Goal: Information Seeking & Learning: Learn about a topic

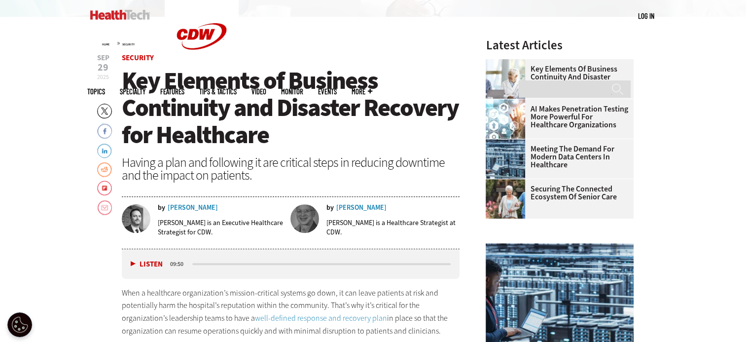
scroll to position [335, 0]
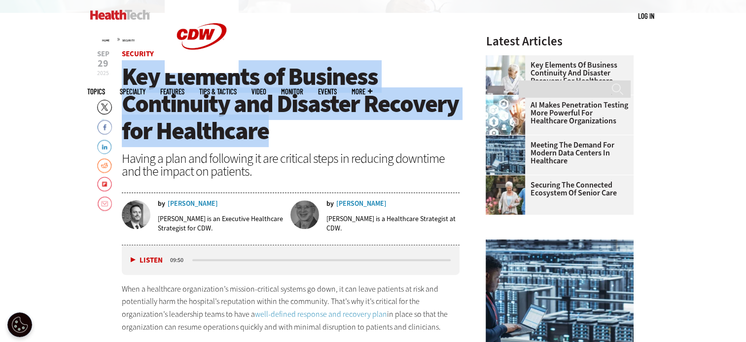
drag, startPoint x: 274, startPoint y: 135, endPoint x: 124, endPoint y: 82, distance: 158.8
click at [124, 82] on h1 "Key Elements of Business Continuity and Disaster Recovery for Healthcare" at bounding box center [291, 103] width 338 height 81
copy span "Key Elements of Business Continuity and Disaster Recovery for Healthcare"
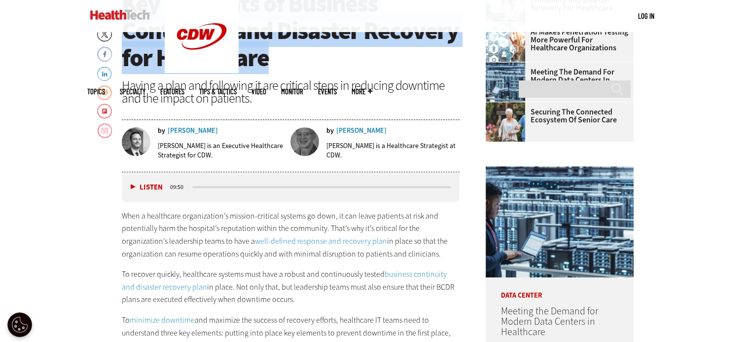
scroll to position [395, 0]
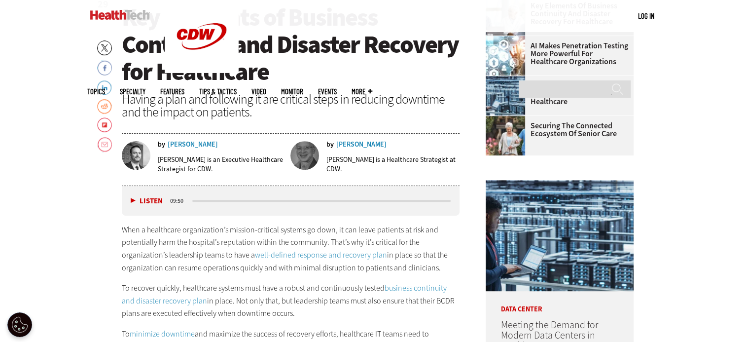
click at [259, 113] on div "Having a plan and following it are critical steps in reducing downtime and the …" at bounding box center [291, 106] width 338 height 26
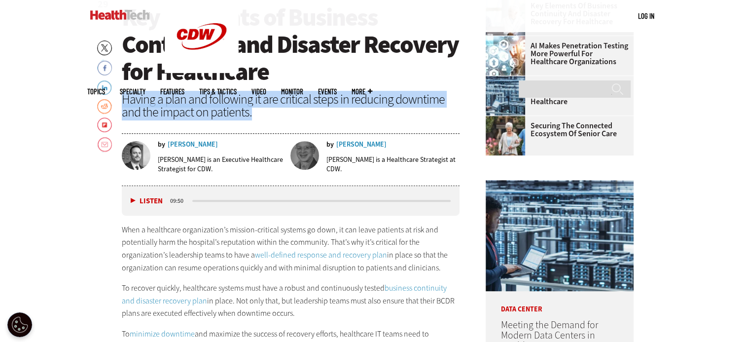
drag, startPoint x: 259, startPoint y: 113, endPoint x: 122, endPoint y: 105, distance: 136.9
click at [122, 105] on div "Having a plan and following it are critical steps in reducing downtime and the …" at bounding box center [291, 106] width 338 height 26
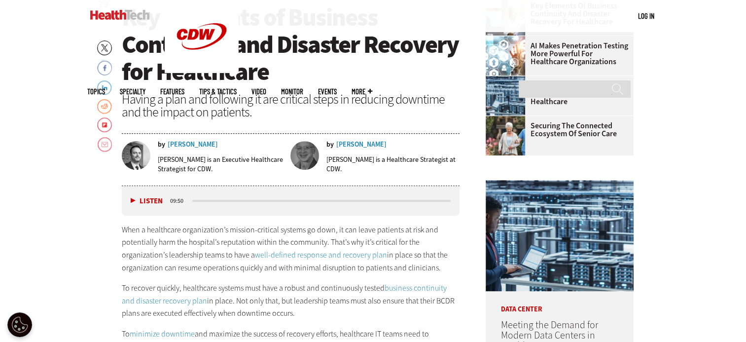
click at [266, 125] on header "Sep 29 2025 Twitter Facebook LinkedIn Reddit Flipboard Email Security Key Eleme…" at bounding box center [291, 88] width 338 height 195
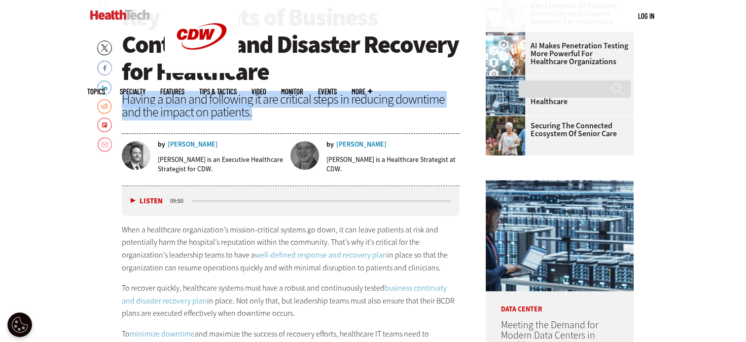
drag, startPoint x: 257, startPoint y: 114, endPoint x: 122, endPoint y: 102, distance: 134.8
click at [122, 102] on div "Having a plan and following it are critical steps in reducing downtime and the …" at bounding box center [291, 106] width 338 height 26
copy div "Having a plan and following it are critical steps in reducing downtime and the …"
click at [134, 201] on button "Listen" at bounding box center [147, 200] width 32 height 7
click at [134, 201] on button "Pause" at bounding box center [146, 200] width 31 height 7
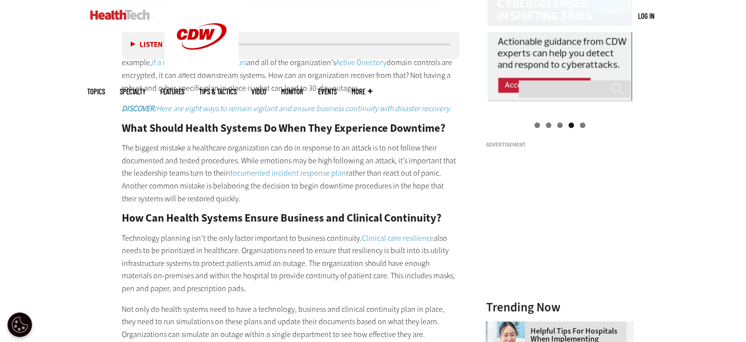
scroll to position [1105, 0]
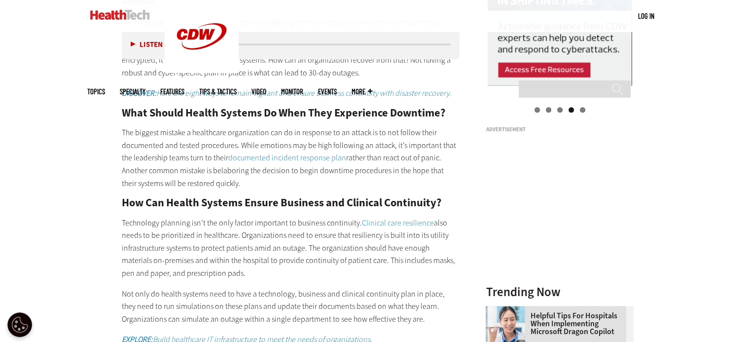
click at [317, 157] on link "documented incident response plan" at bounding box center [287, 157] width 118 height 10
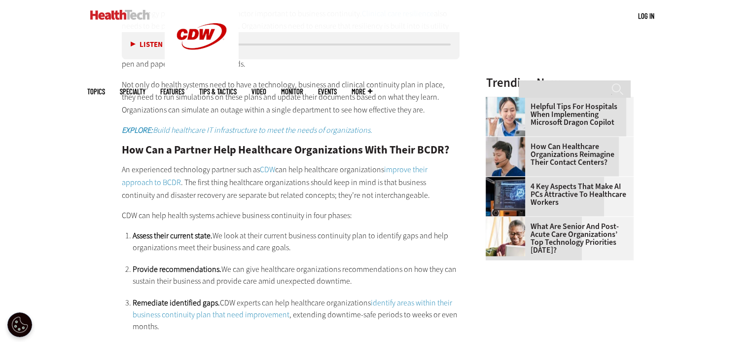
scroll to position [1322, 0]
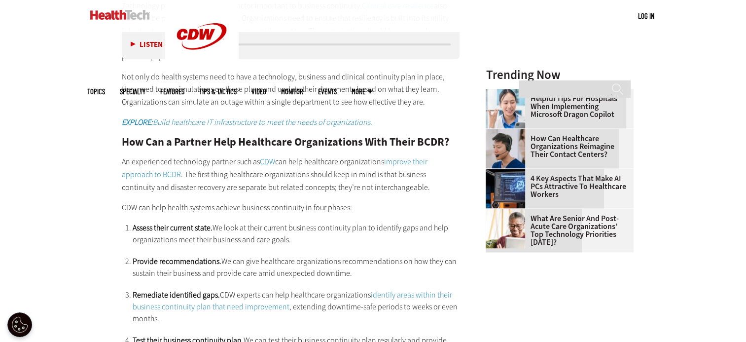
click at [402, 159] on link "improve their approach to BCDR" at bounding box center [275, 167] width 306 height 23
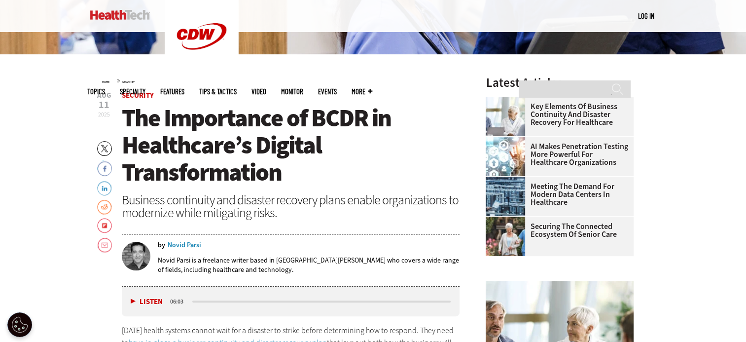
scroll to position [296, 0]
